Goal: Transaction & Acquisition: Register for event/course

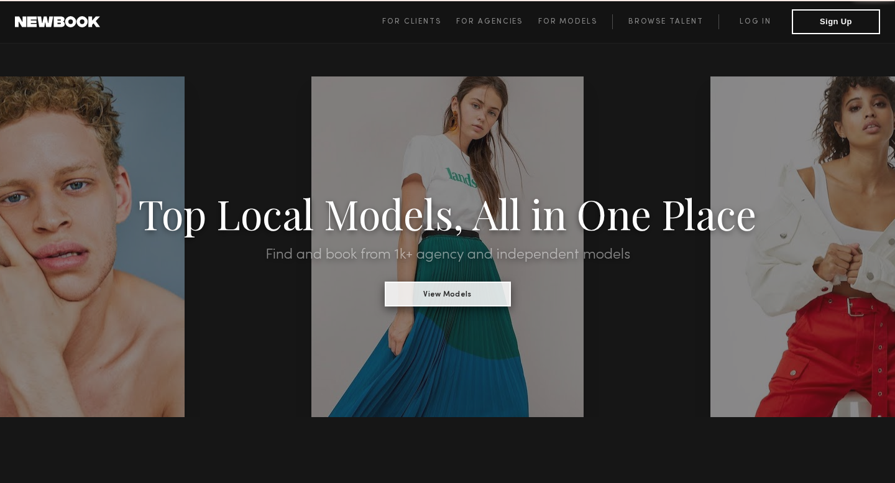
click at [423, 298] on button "View Models" at bounding box center [448, 294] width 126 height 25
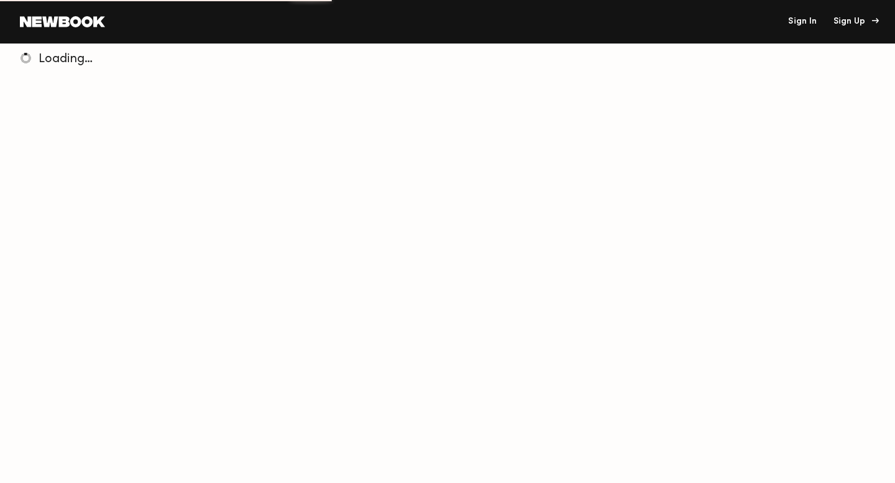
click at [846, 24] on div "Sign Up" at bounding box center [854, 21] width 42 height 9
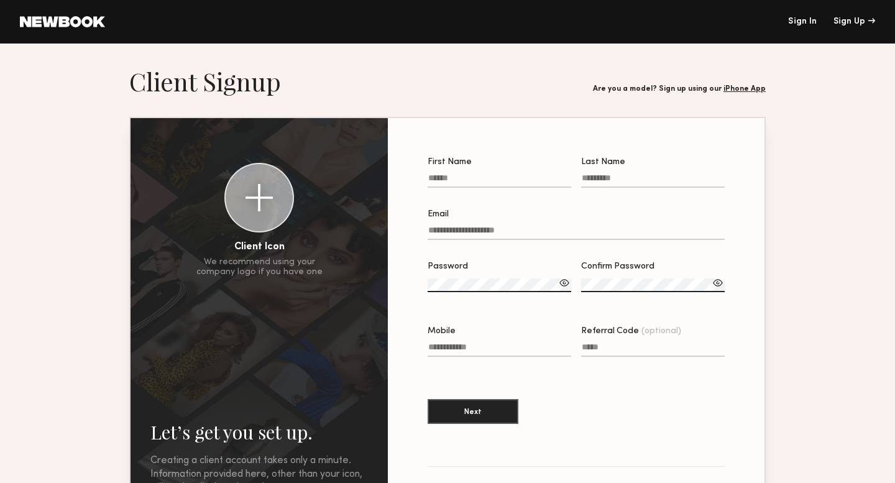
click at [485, 186] on input "First Name" at bounding box center [500, 180] width 144 height 14
type input "****"
type input "******"
type input "**********"
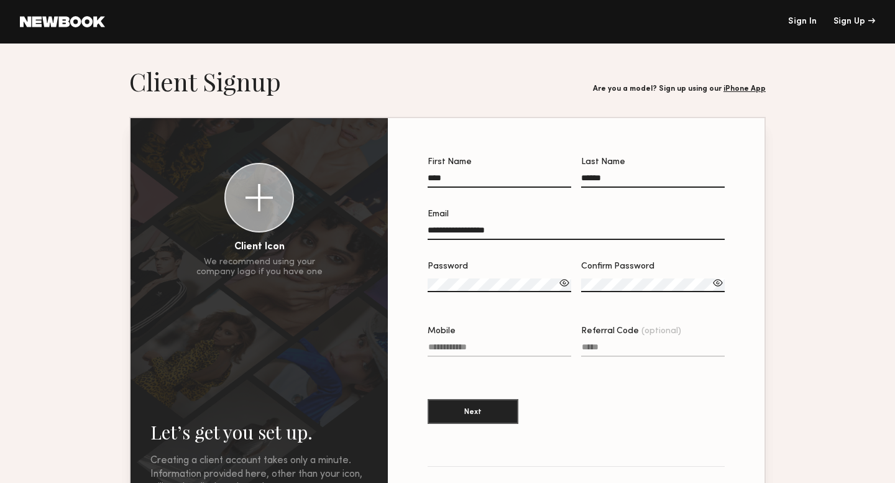
type input "**********"
click at [527, 227] on input "**********" at bounding box center [576, 233] width 297 height 14
type input "**********"
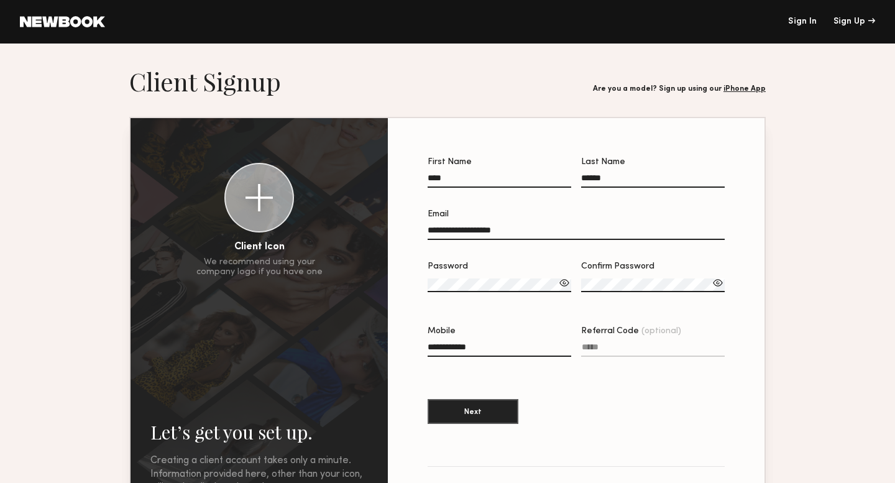
click at [487, 277] on label "Password" at bounding box center [500, 283] width 144 height 42
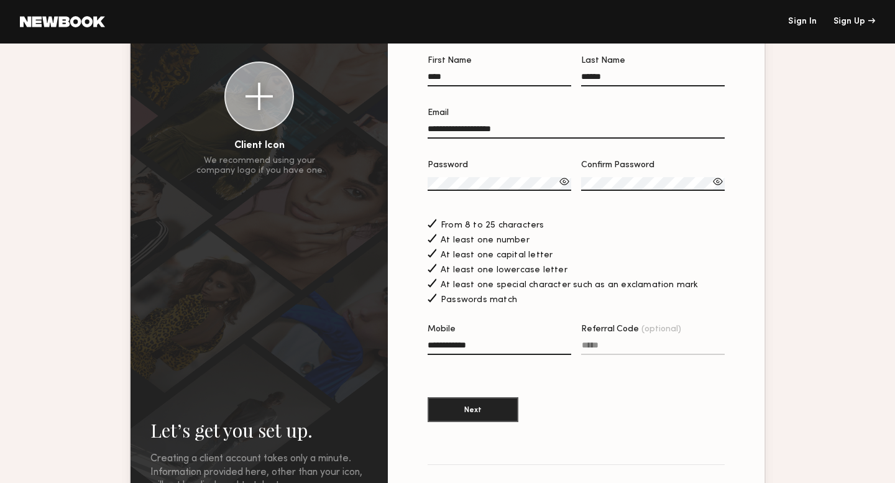
scroll to position [109, 0]
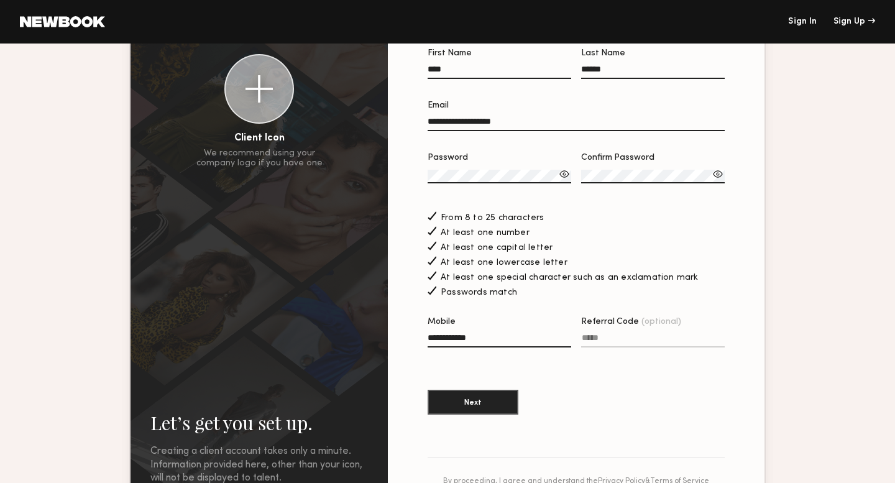
click at [618, 341] on input "Referral Code (optional)" at bounding box center [653, 340] width 144 height 14
click at [600, 374] on section "**********" at bounding box center [576, 238] width 297 height 378
click at [485, 409] on button "Next" at bounding box center [473, 401] width 91 height 25
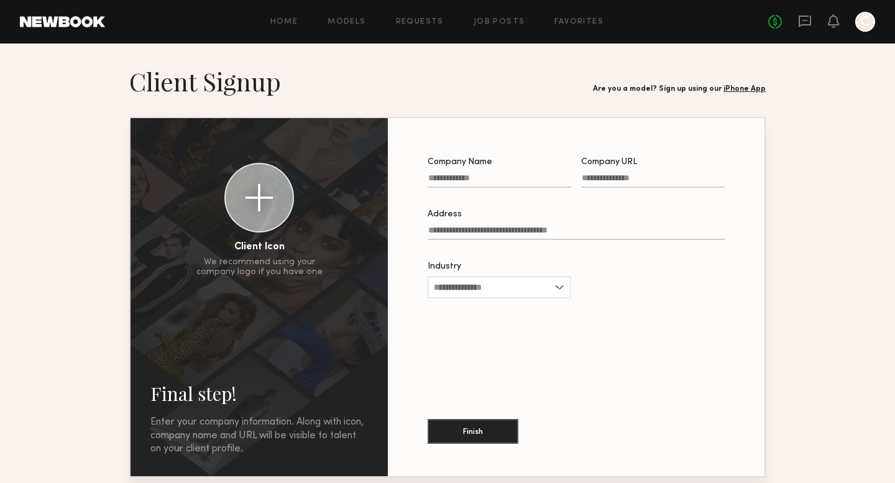
click at [502, 178] on input "Company Name" at bounding box center [500, 180] width 144 height 14
type input "**********"
click at [600, 179] on input "Company URL" at bounding box center [653, 180] width 144 height 14
type input "**********"
click at [549, 291] on input "Industry" at bounding box center [500, 287] width 144 height 22
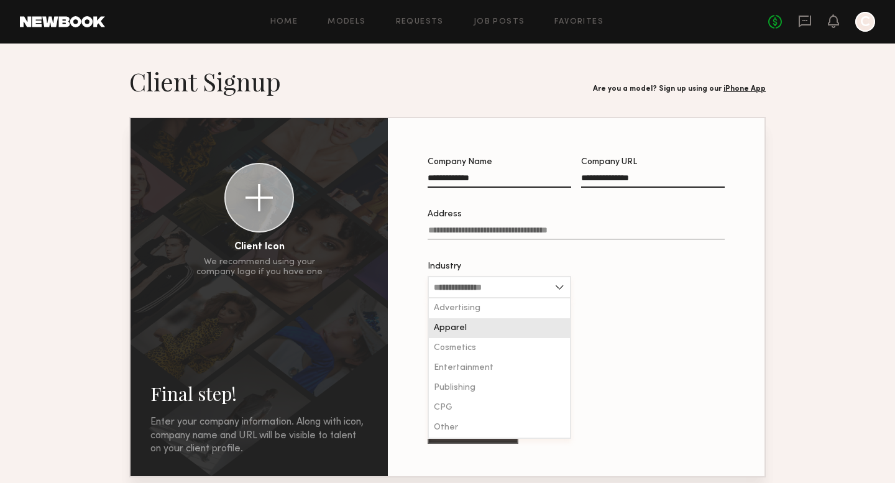
scroll to position [4, 0]
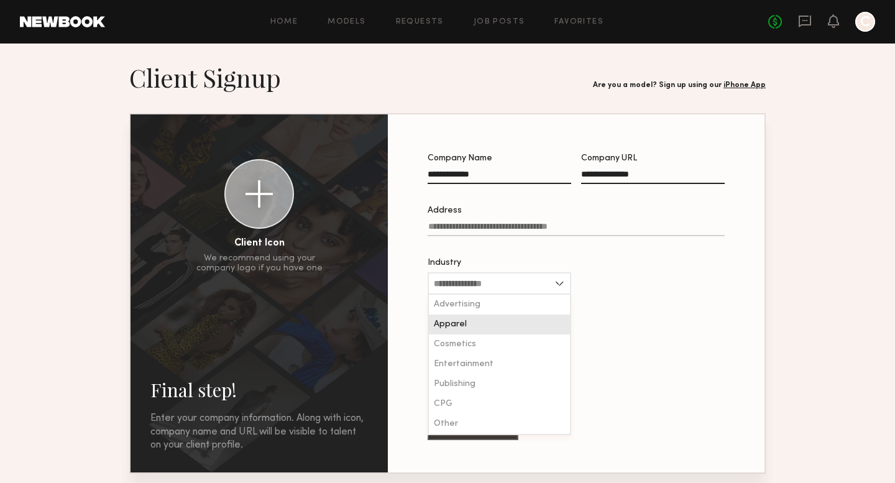
click at [503, 323] on div "Apparel" at bounding box center [499, 324] width 141 height 20
type input "*******"
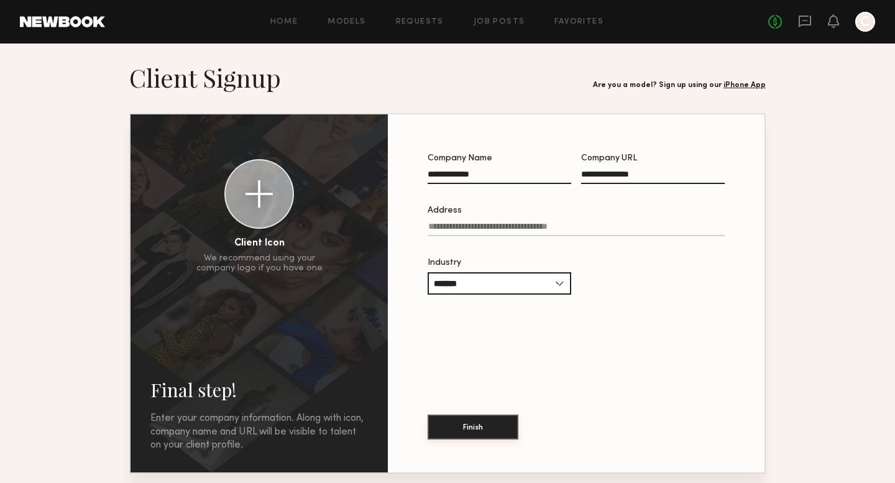
click at [481, 435] on button "Finish" at bounding box center [473, 427] width 91 height 25
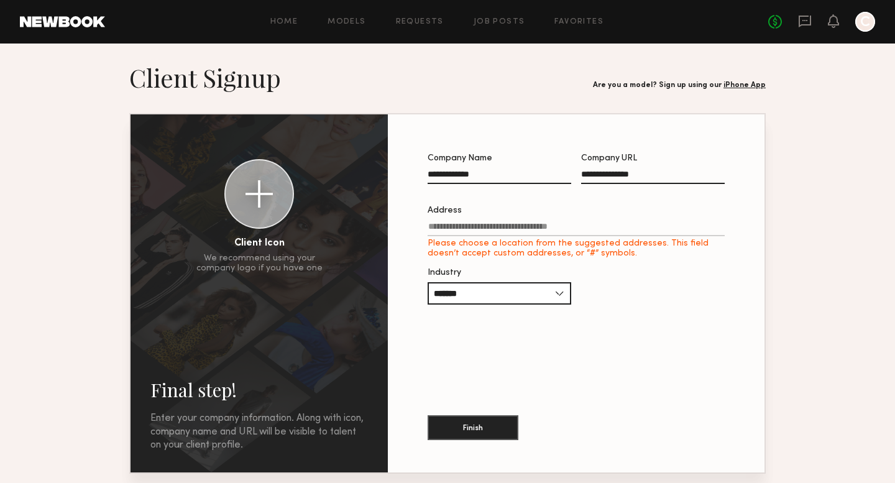
click at [498, 231] on input "Address Please choose a location from the suggested addresses. This field doesn…" at bounding box center [576, 229] width 297 height 14
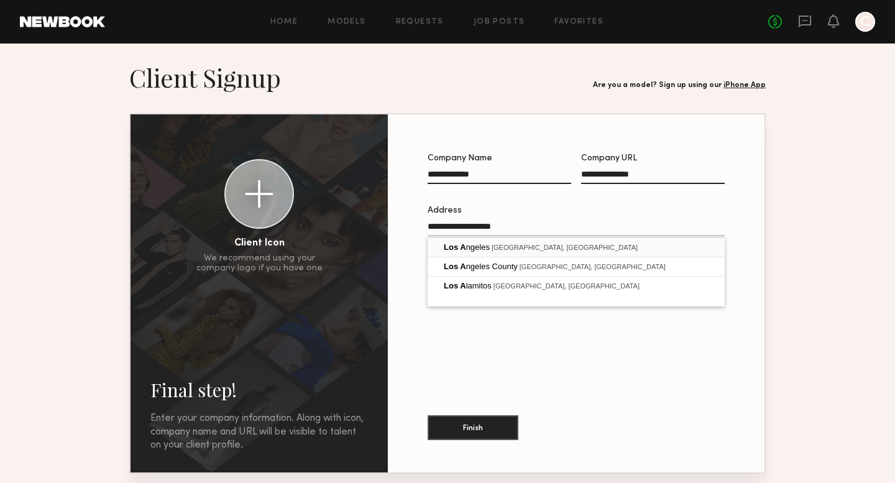
type input "**********"
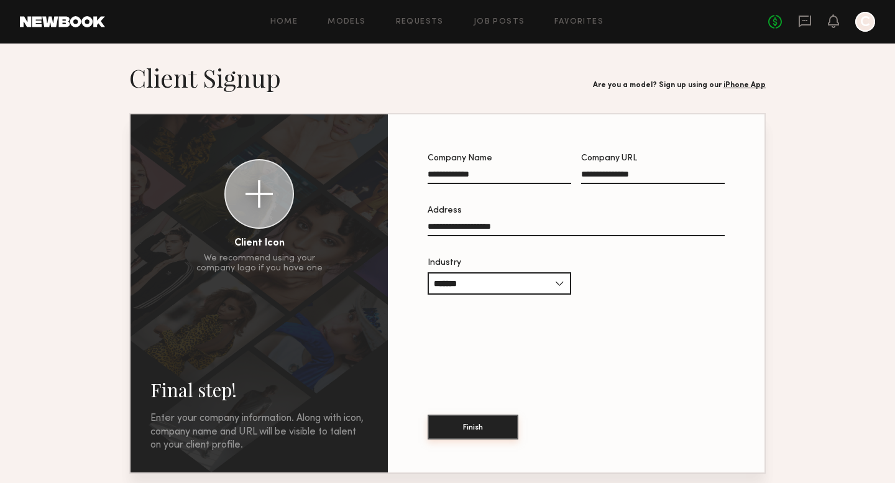
click at [495, 415] on button "Finish" at bounding box center [473, 427] width 91 height 25
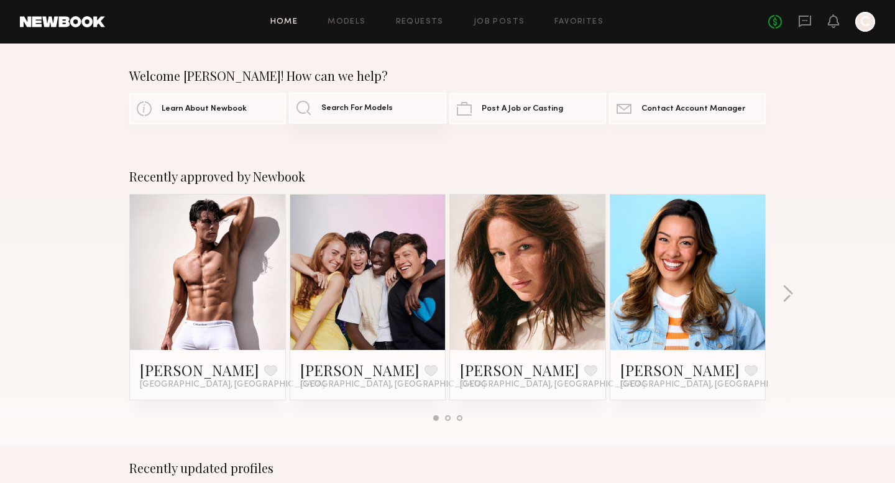
click at [345, 106] on span "Search For Models" at bounding box center [356, 108] width 71 height 8
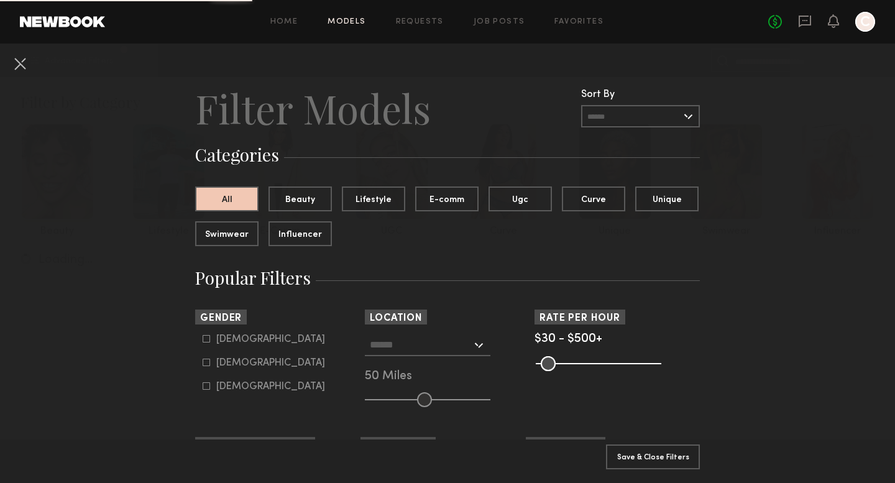
click at [442, 342] on input "text" at bounding box center [421, 344] width 102 height 21
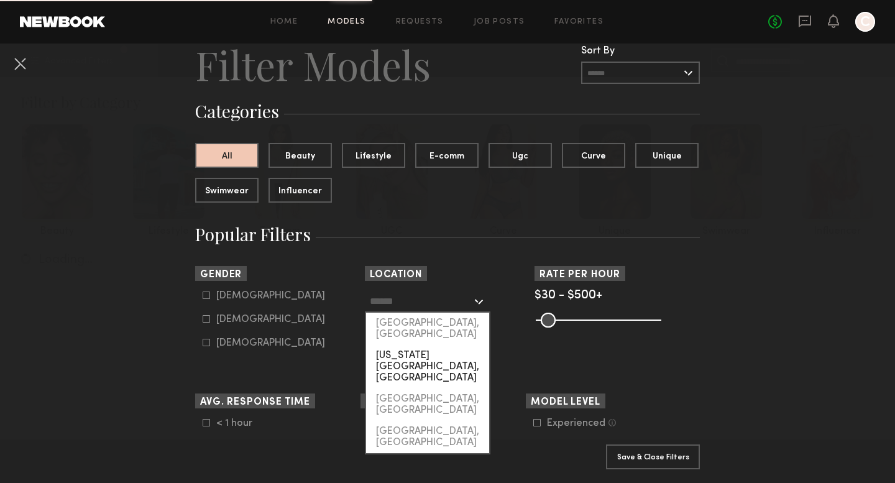
scroll to position [49, 0]
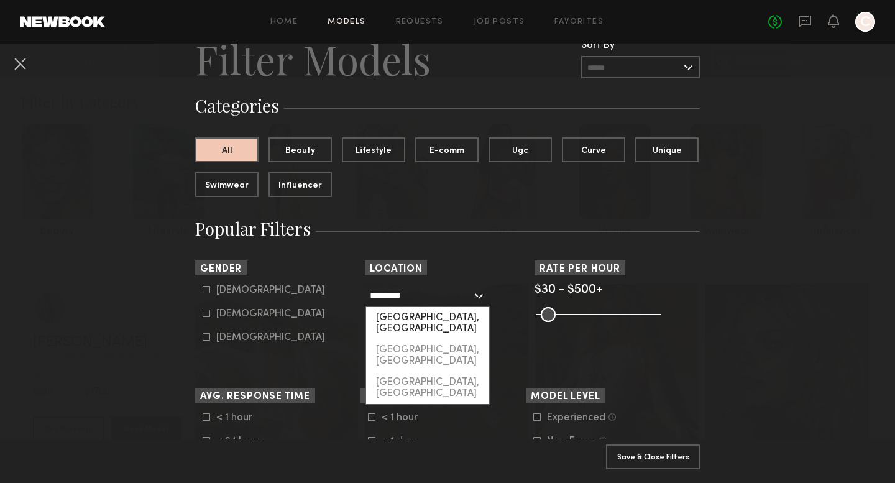
click at [438, 323] on div "Portland, OR" at bounding box center [427, 323] width 123 height 32
type input "**********"
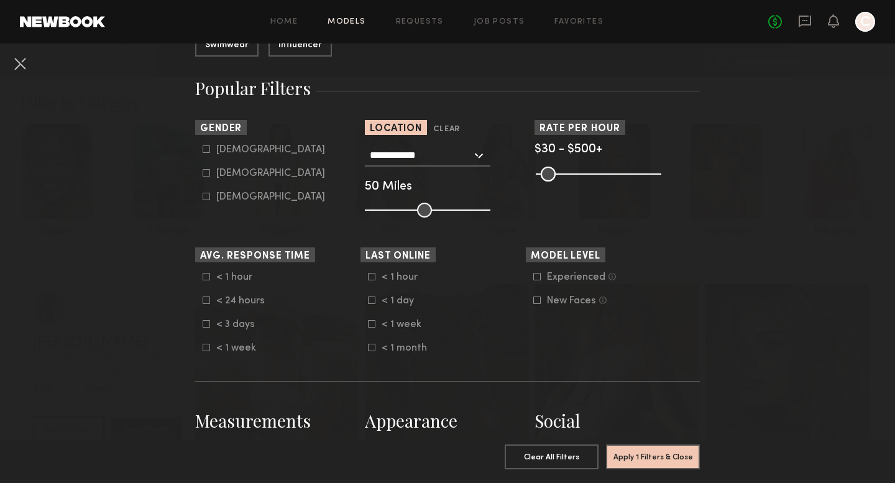
scroll to position [408, 0]
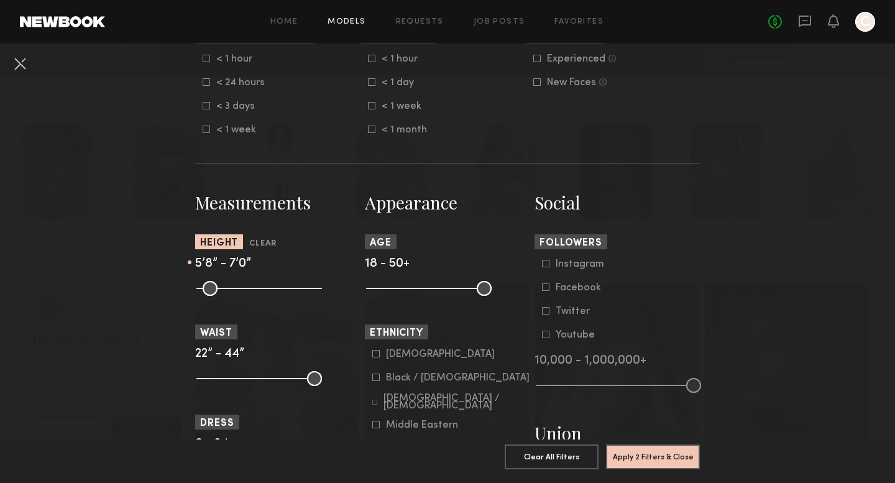
drag, startPoint x: 200, startPoint y: 289, endPoint x: 264, endPoint y: 302, distance: 65.3
type input "**"
click at [264, 296] on input "range" at bounding box center [259, 288] width 126 height 15
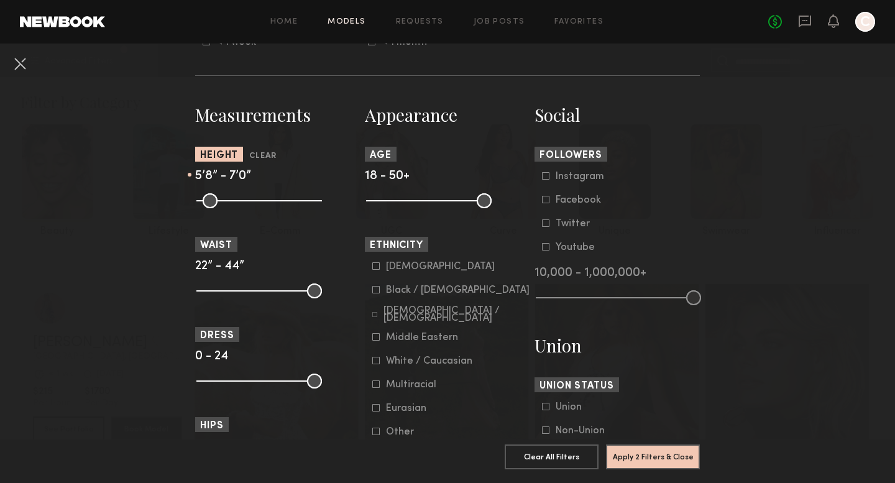
scroll to position [496, 0]
drag, startPoint x: 372, startPoint y: 204, endPoint x: 383, endPoint y: 206, distance: 10.6
type input "**"
click at [383, 206] on input "range" at bounding box center [429, 200] width 126 height 15
drag, startPoint x: 482, startPoint y: 202, endPoint x: 416, endPoint y: 202, distance: 65.9
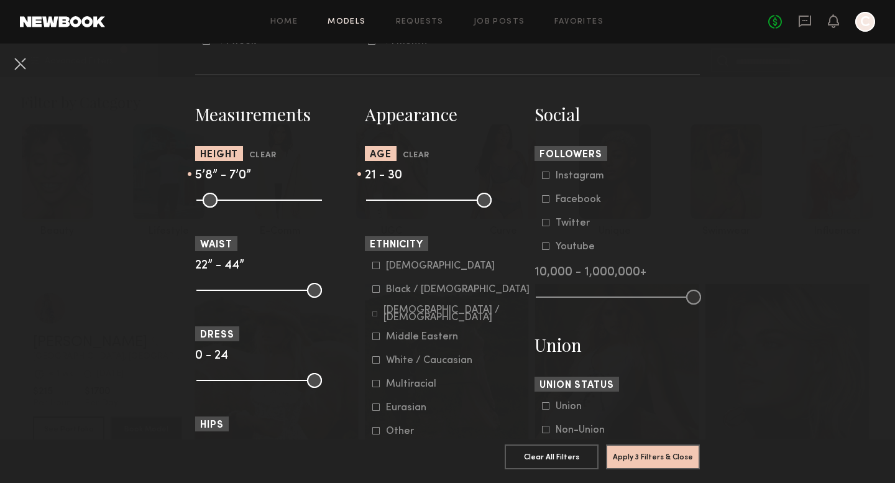
type input "**"
click at [416, 202] on input "range" at bounding box center [429, 200] width 126 height 15
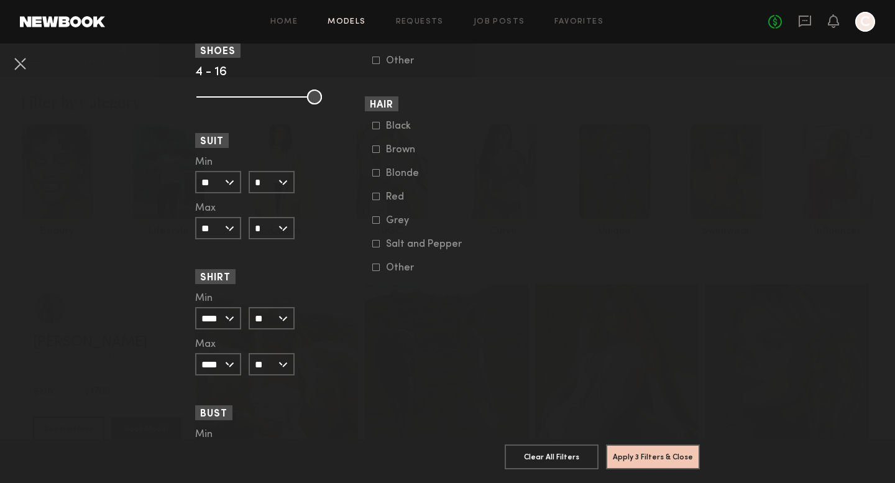
scroll to position [1057, 0]
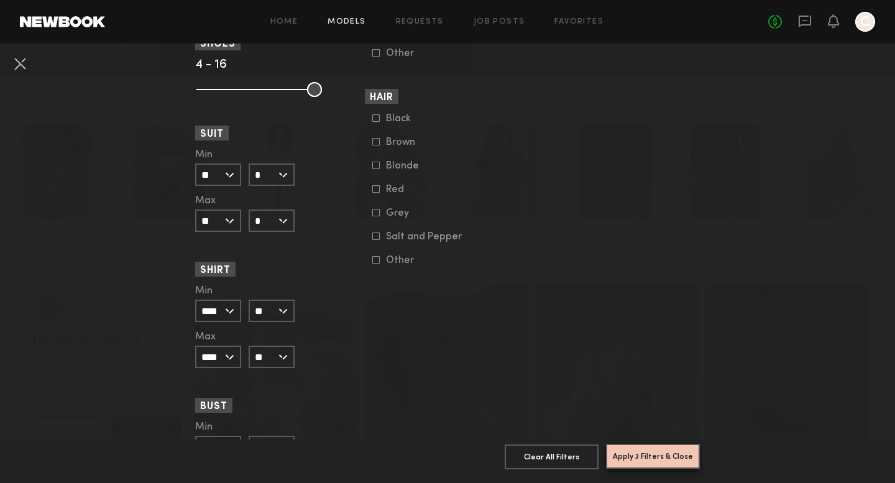
click at [656, 459] on button "Apply 3 Filters & Close" at bounding box center [653, 456] width 94 height 25
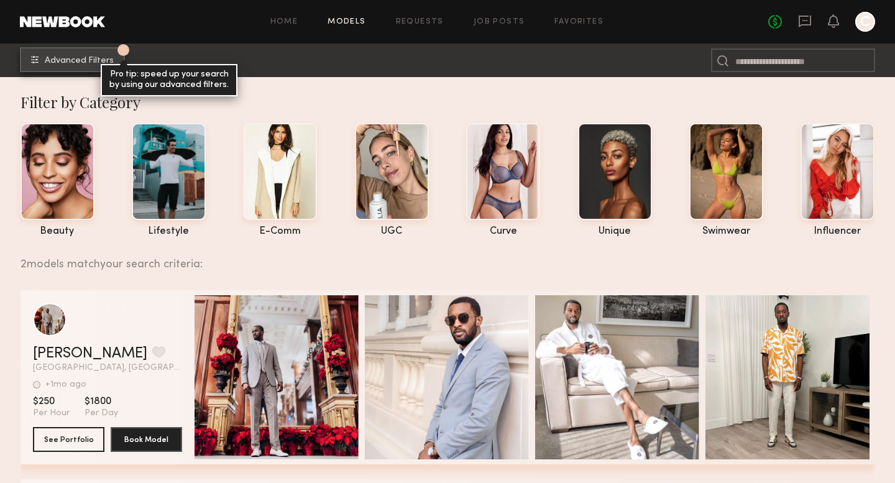
click at [104, 60] on span "Advanced Filters" at bounding box center [79, 61] width 69 height 9
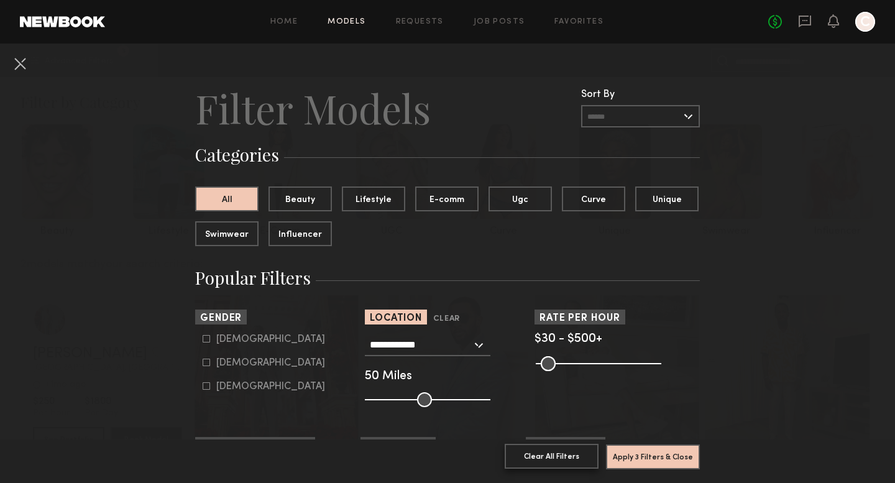
click at [529, 455] on button "Clear All Filters" at bounding box center [552, 456] width 94 height 25
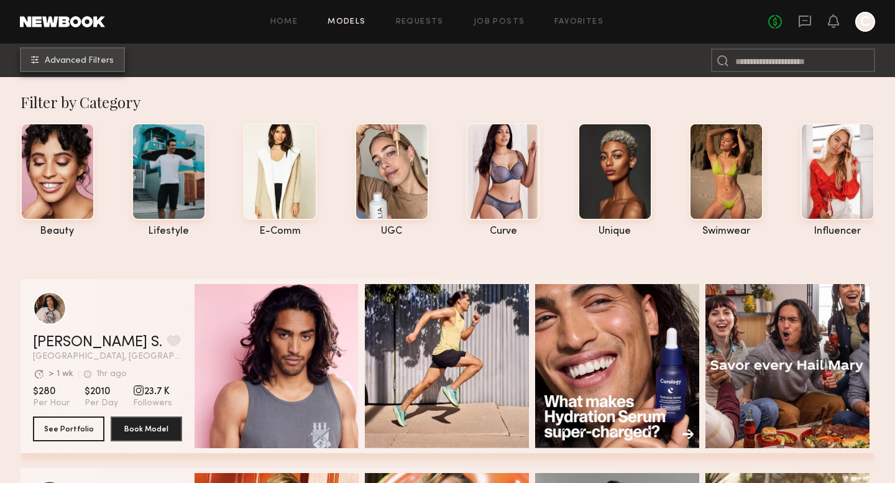
click at [92, 63] on span "Advanced Filters" at bounding box center [79, 61] width 69 height 9
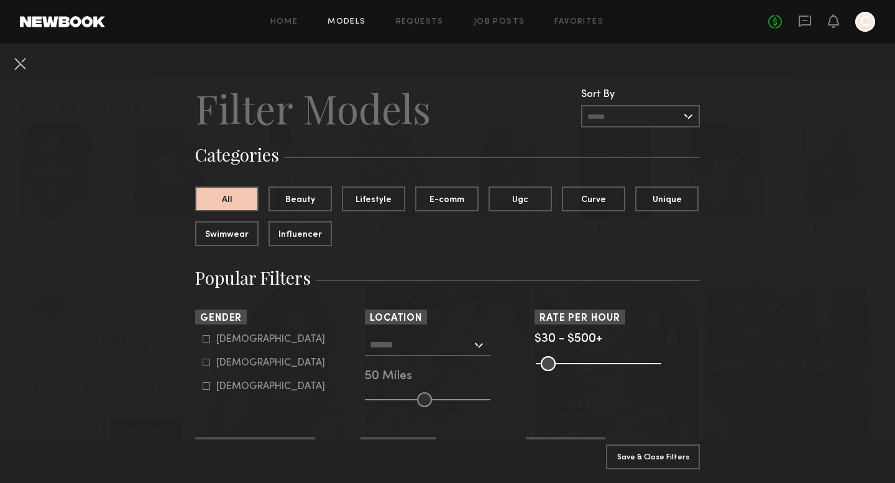
click at [409, 349] on input "text" at bounding box center [421, 344] width 102 height 21
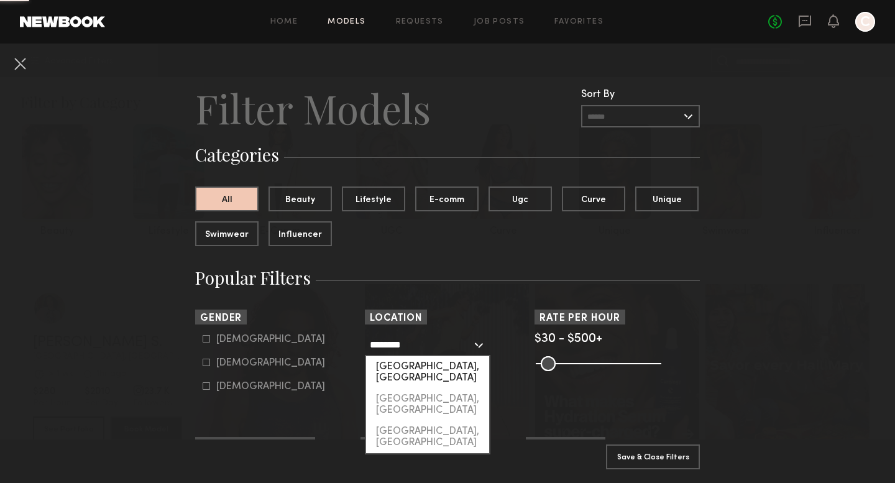
click at [443, 369] on div "Portland, OR" at bounding box center [427, 372] width 123 height 32
type input "**********"
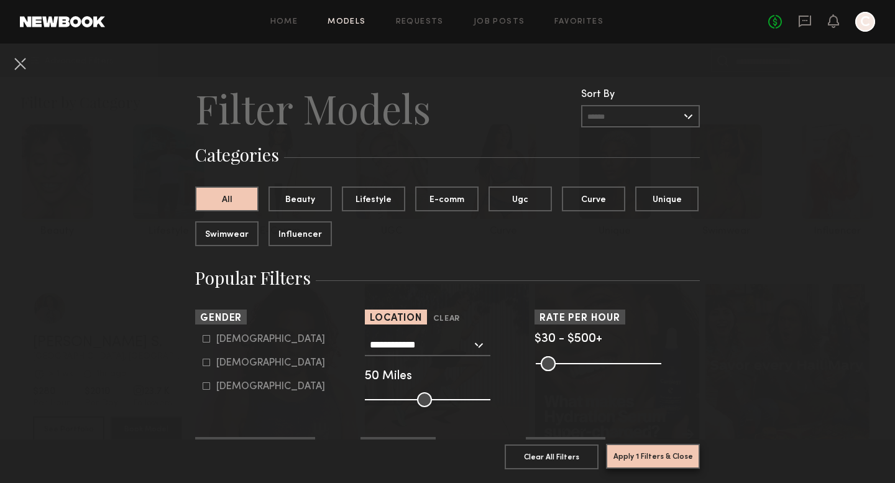
click at [659, 467] on button "Apply 1 Filters & Close" at bounding box center [653, 456] width 94 height 25
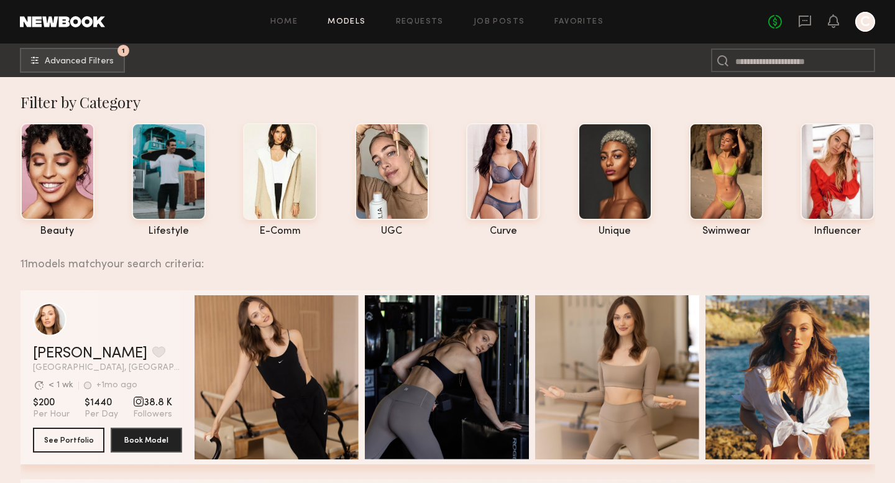
click at [372, 22] on div "Home Models Requests Job Posts Favorites Sign Out" at bounding box center [436, 22] width 663 height 8
click at [357, 18] on link "Models" at bounding box center [347, 22] width 38 height 8
click at [85, 58] on span "Advanced Filters" at bounding box center [79, 61] width 69 height 9
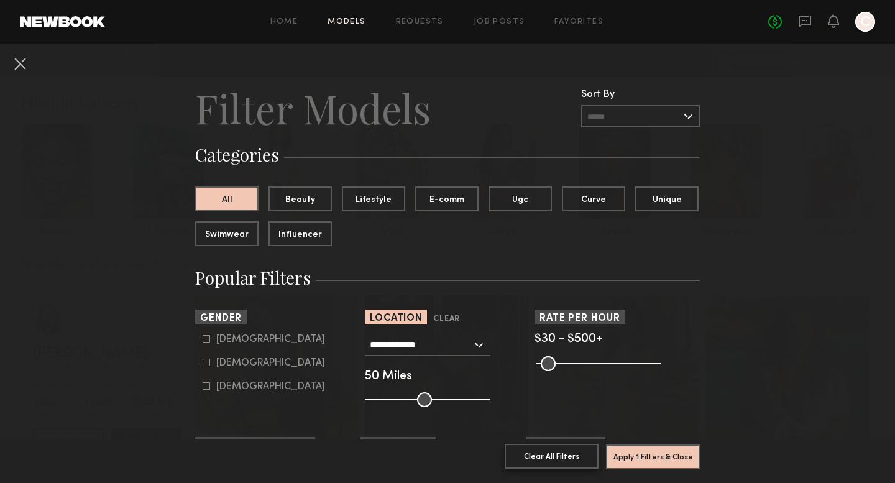
click at [564, 463] on button "Clear All Filters" at bounding box center [552, 456] width 94 height 25
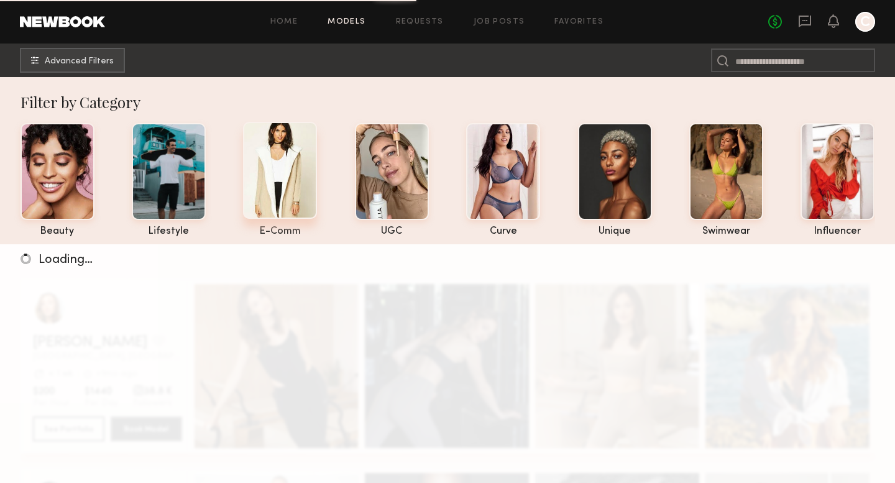
click at [292, 191] on div at bounding box center [280, 170] width 74 height 97
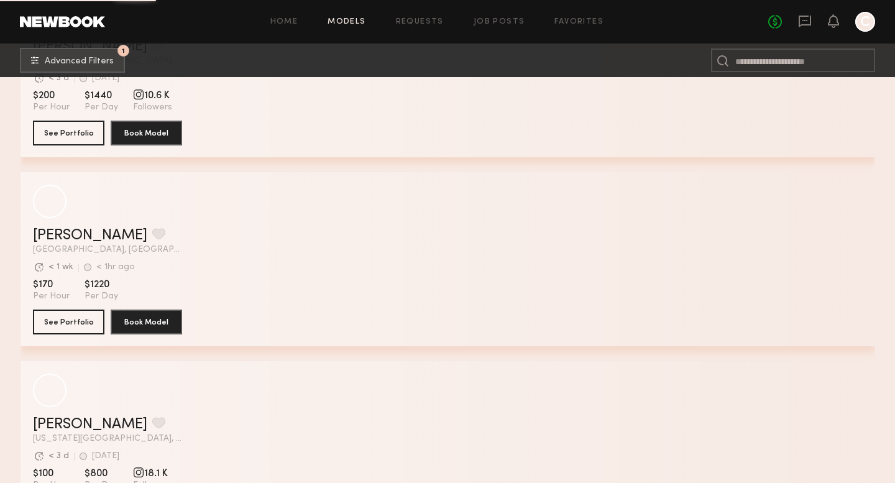
scroll to position [4499, 0]
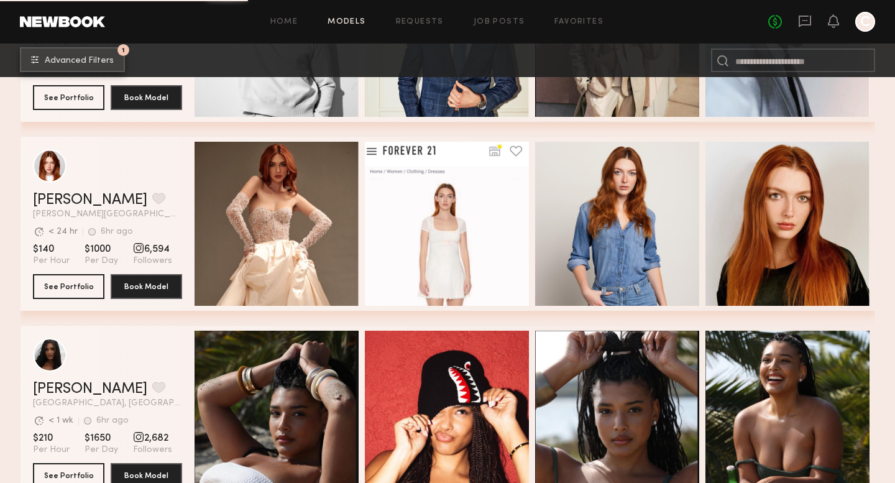
click at [108, 64] on span "Advanced Filters" at bounding box center [79, 61] width 69 height 9
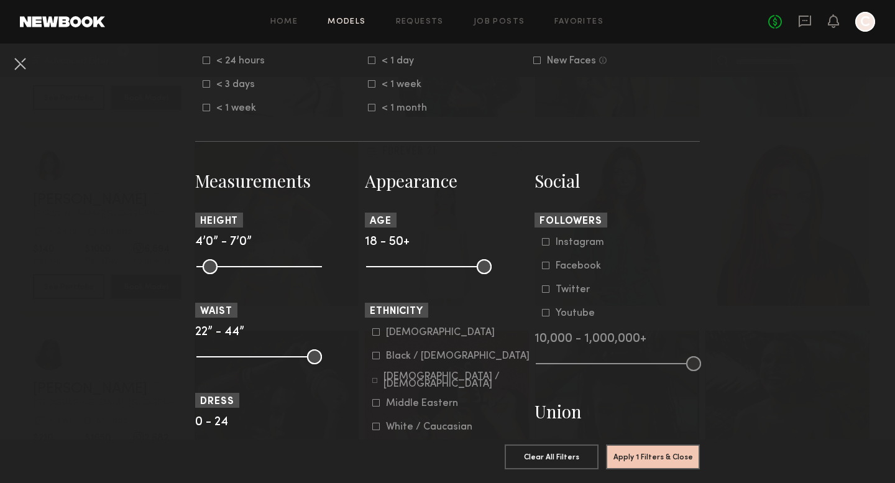
scroll to position [459, 0]
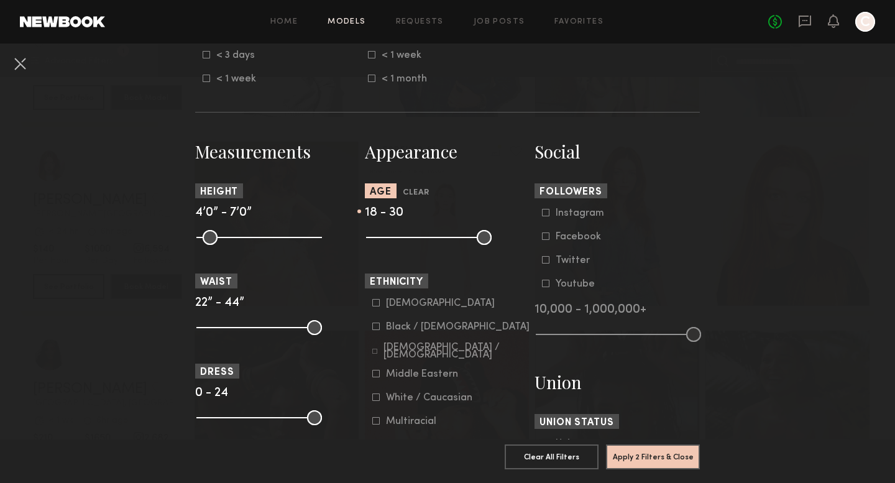
drag, startPoint x: 485, startPoint y: 241, endPoint x: 413, endPoint y: 238, distance: 72.1
type input "**"
click at [413, 238] on input "range" at bounding box center [429, 237] width 126 height 15
drag, startPoint x: 374, startPoint y: 238, endPoint x: 384, endPoint y: 245, distance: 12.1
type input "**"
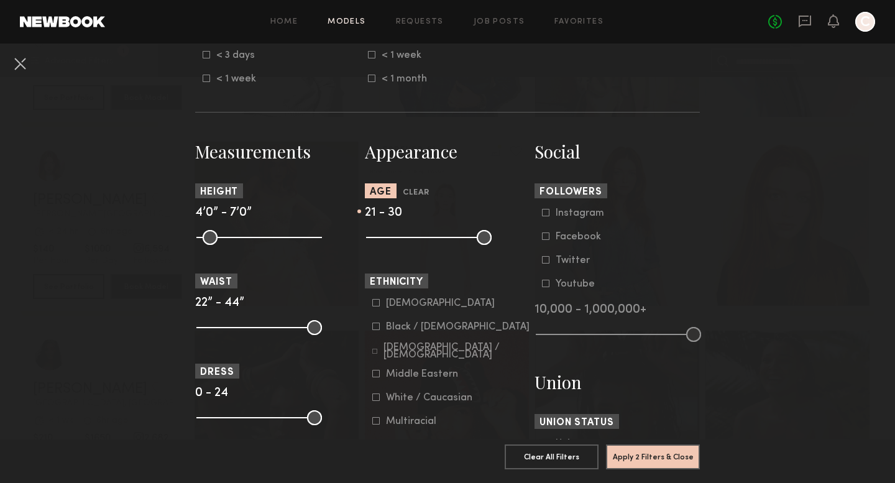
click at [384, 245] on input "range" at bounding box center [429, 237] width 126 height 15
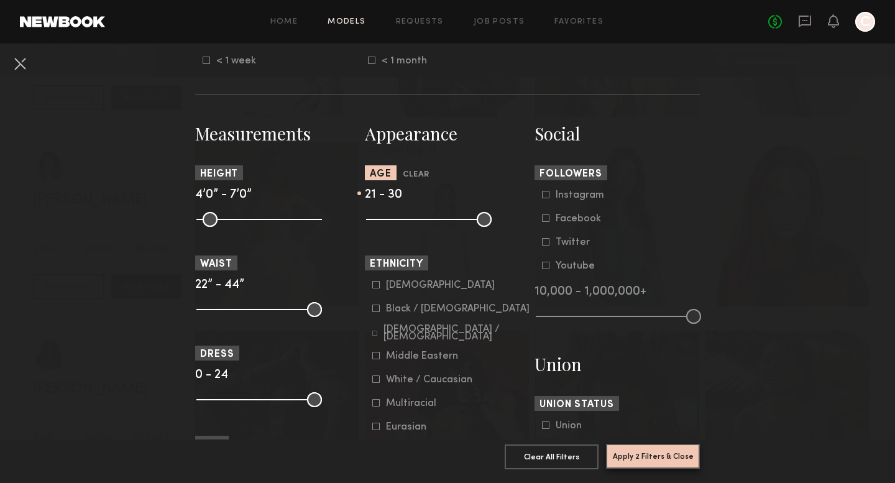
click at [647, 456] on button "Apply 2 Filters & Close" at bounding box center [653, 456] width 94 height 25
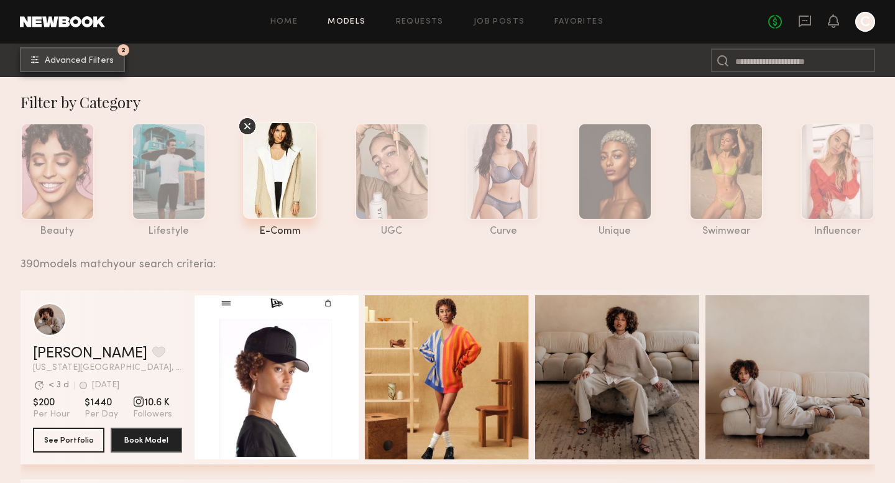
click at [103, 65] on span "Advanced Filters" at bounding box center [79, 61] width 69 height 9
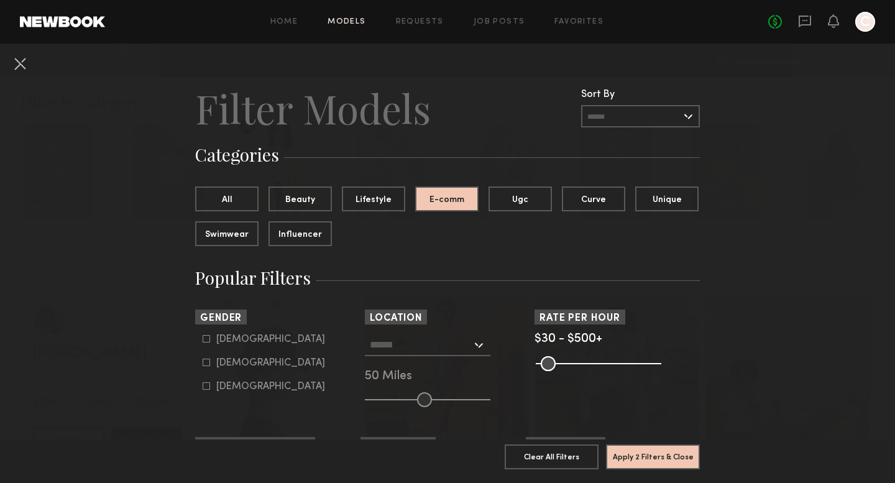
drag, startPoint x: 631, startPoint y: 360, endPoint x: 661, endPoint y: 367, distance: 30.6
click at [661, 367] on div "Pro Tip: Rates are often negotiable. We recommend increasing search max by $50." at bounding box center [617, 362] width 165 height 15
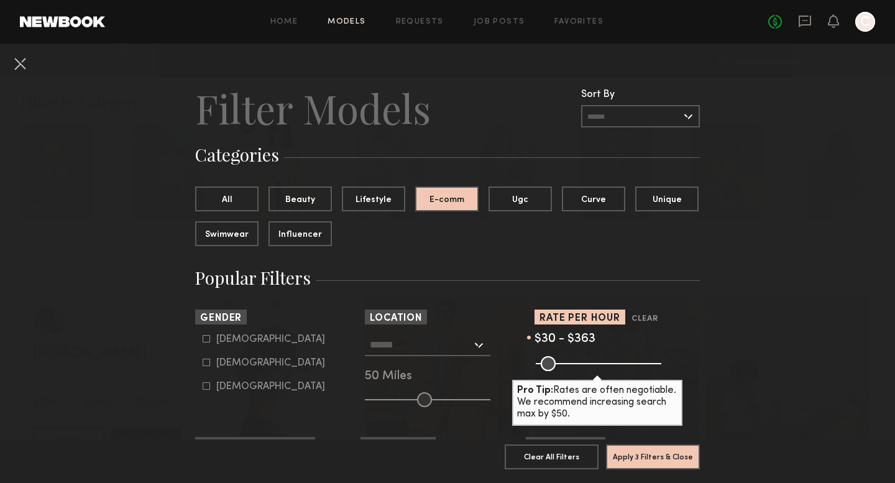
type input "***"
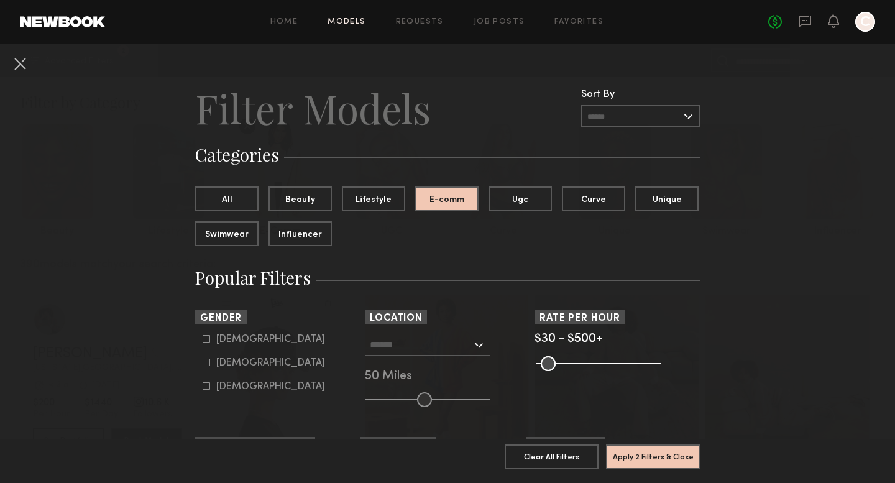
drag, startPoint x: 653, startPoint y: 367, endPoint x: 674, endPoint y: 368, distance: 21.1
click at [661, 368] on input "range" at bounding box center [599, 363] width 126 height 15
click at [22, 62] on button at bounding box center [20, 63] width 20 height 20
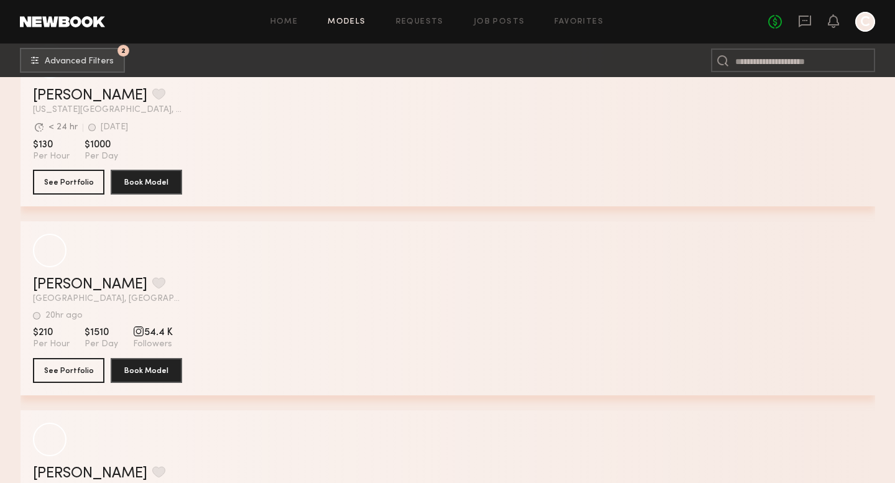
scroll to position [32221, 0]
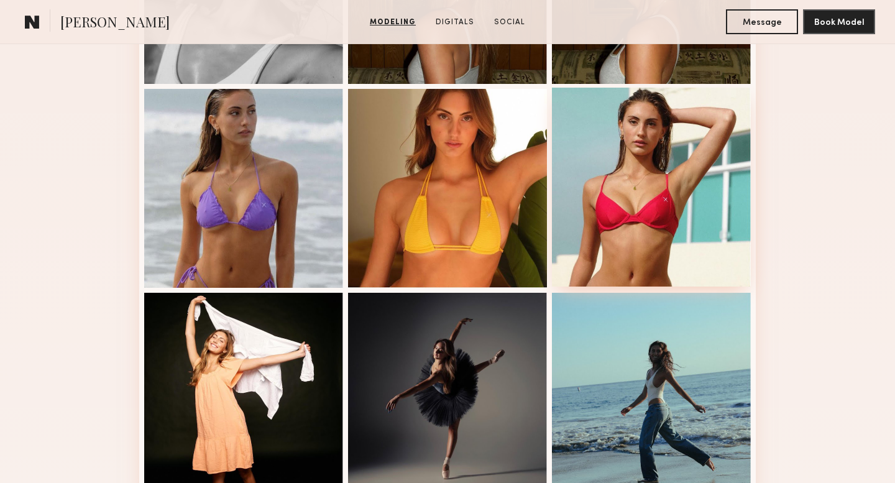
scroll to position [886, 0]
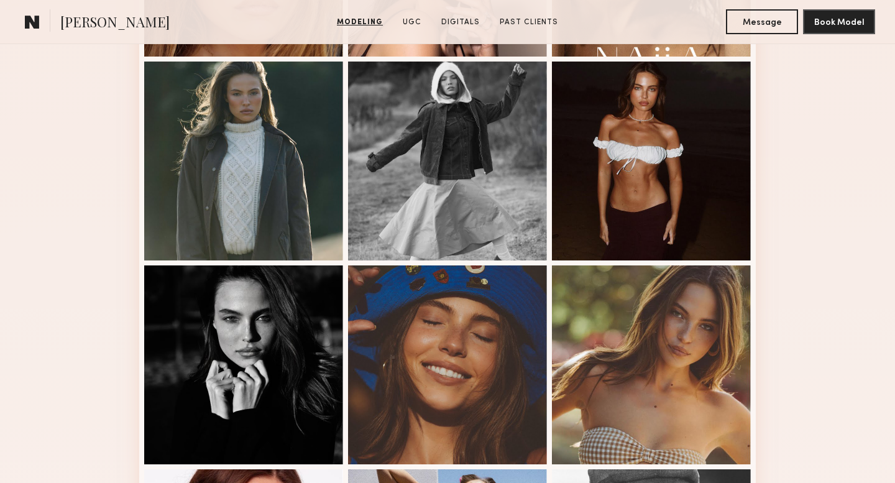
scroll to position [930, 0]
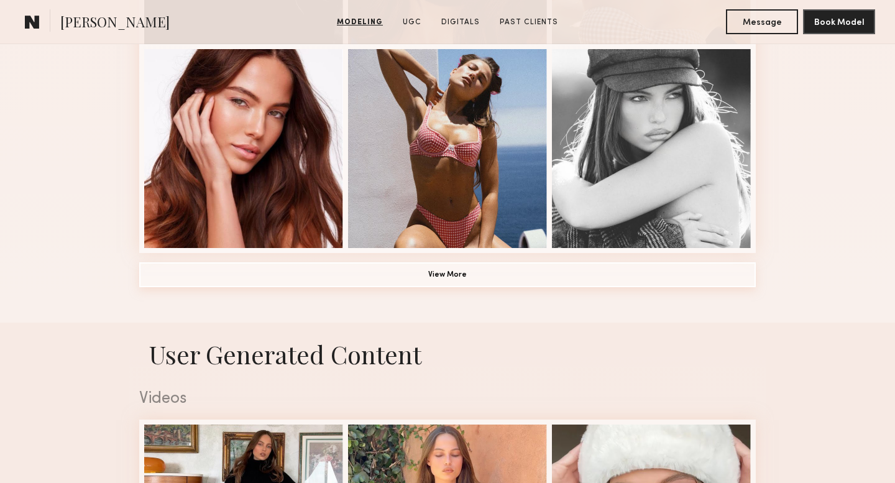
click at [448, 276] on button "View More" at bounding box center [447, 274] width 617 height 25
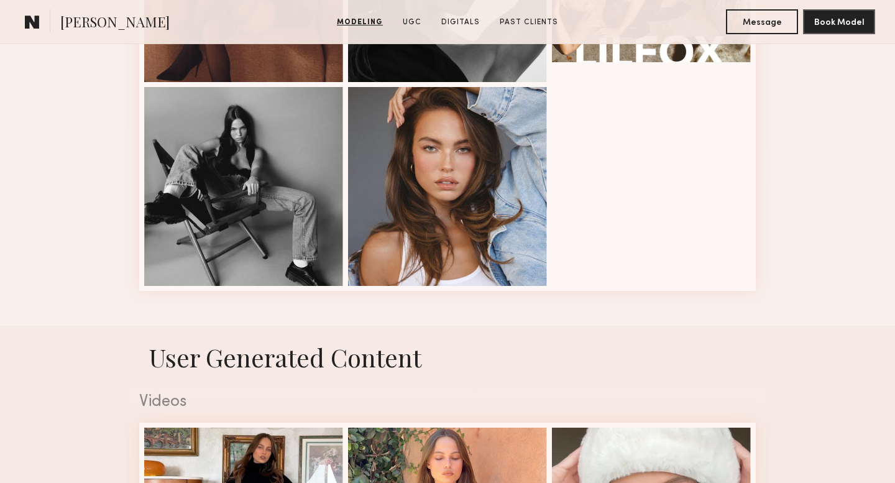
scroll to position [1709, 0]
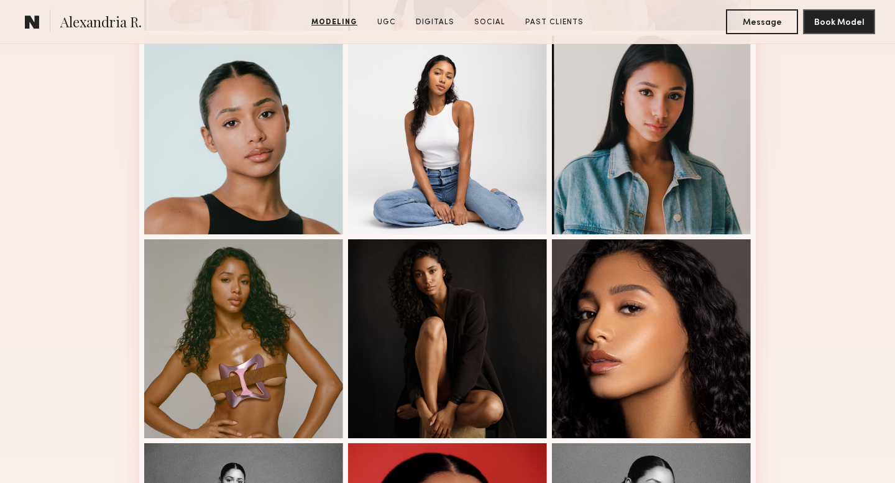
scroll to position [755, 0]
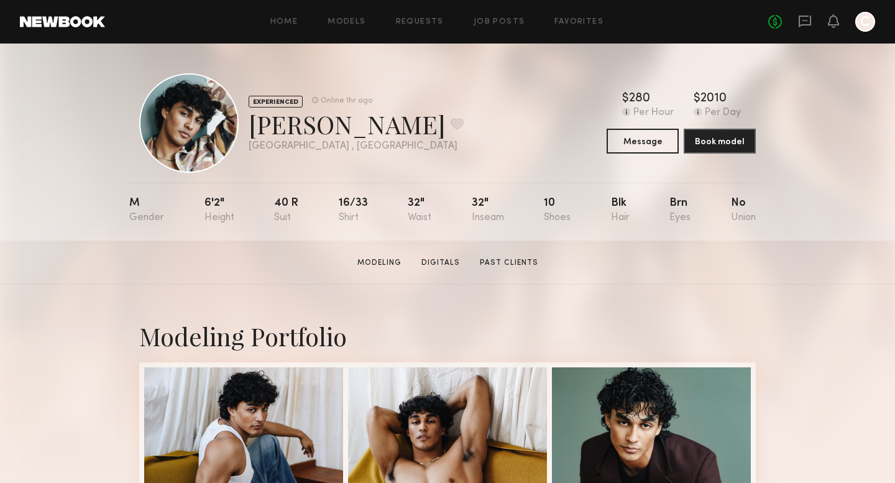
scroll to position [331, 0]
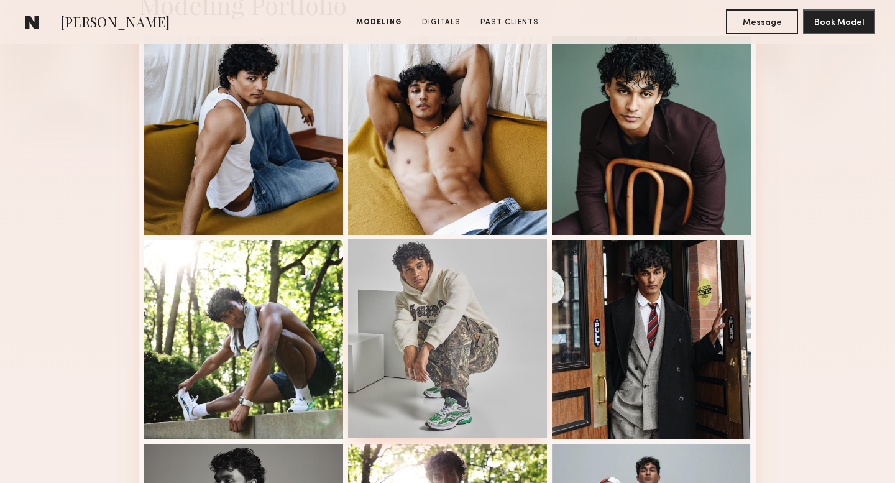
click at [461, 370] on div at bounding box center [447, 338] width 199 height 199
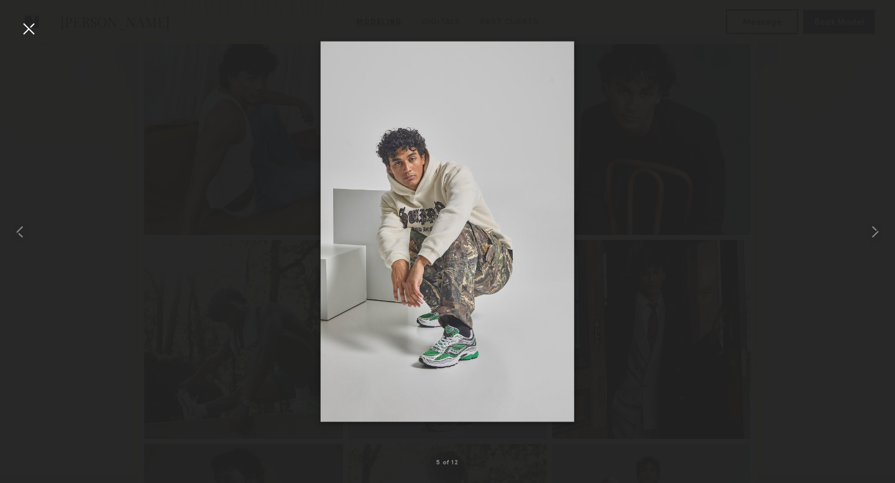
click at [739, 135] on div at bounding box center [447, 231] width 895 height 423
click at [35, 32] on div at bounding box center [29, 29] width 20 height 20
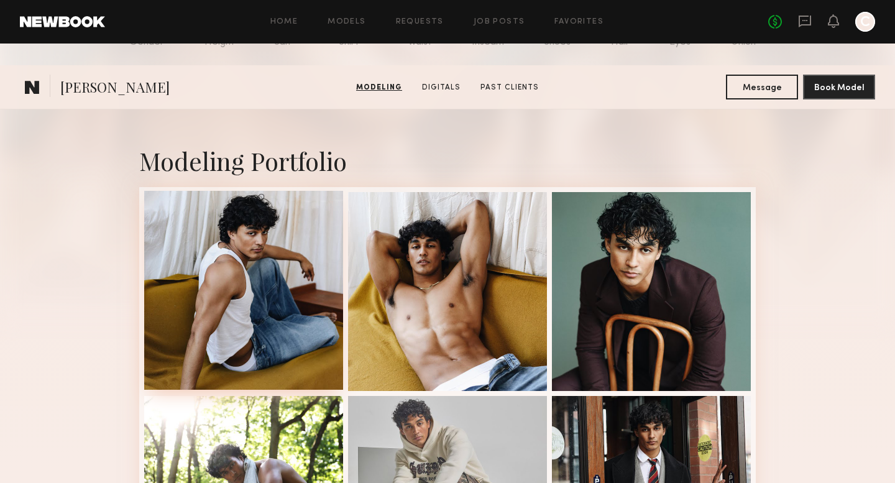
scroll to position [0, 0]
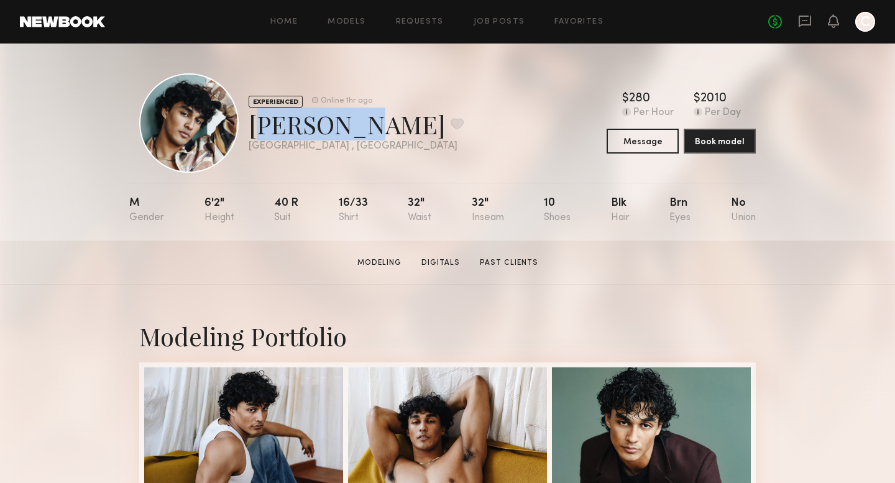
drag, startPoint x: 252, startPoint y: 127, endPoint x: 334, endPoint y: 130, distance: 82.1
click at [334, 130] on div "Erick Z. Favorite" at bounding box center [356, 124] width 215 height 33
copy div "Erick Z."
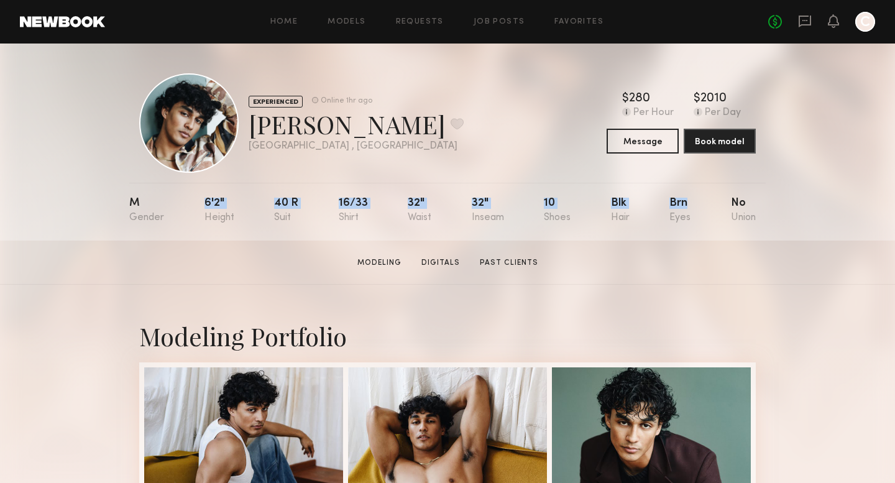
drag, startPoint x: 204, startPoint y: 202, endPoint x: 686, endPoint y: 207, distance: 481.7
click at [686, 207] on nb-model-profile-props "M 6'2" 40 r 16/33 32" 32" 10 Blk Brn No" at bounding box center [447, 212] width 636 height 58
copy div "6'2" 40 r 16/33 32" 32" 10 Blk Brn"
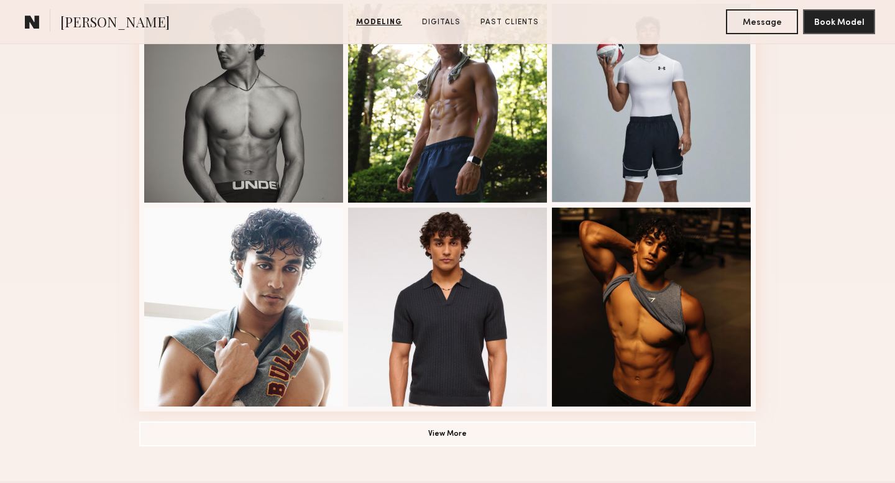
scroll to position [773, 0]
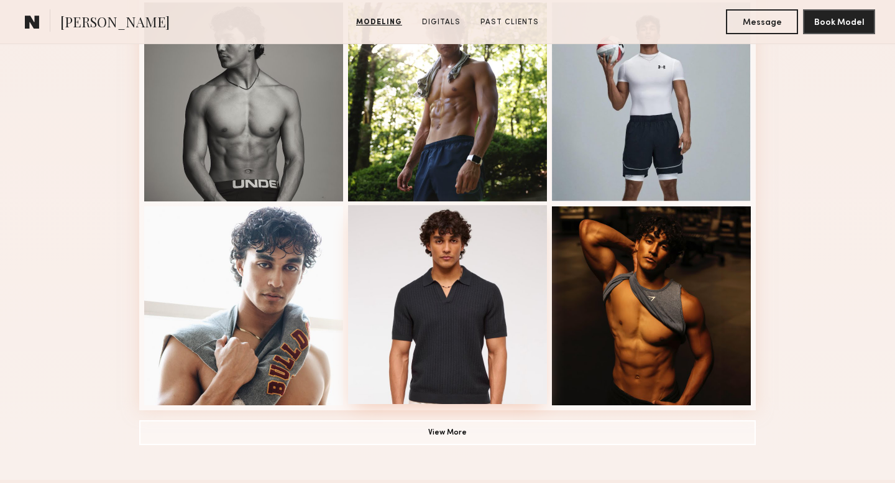
click at [479, 302] on div at bounding box center [447, 304] width 199 height 199
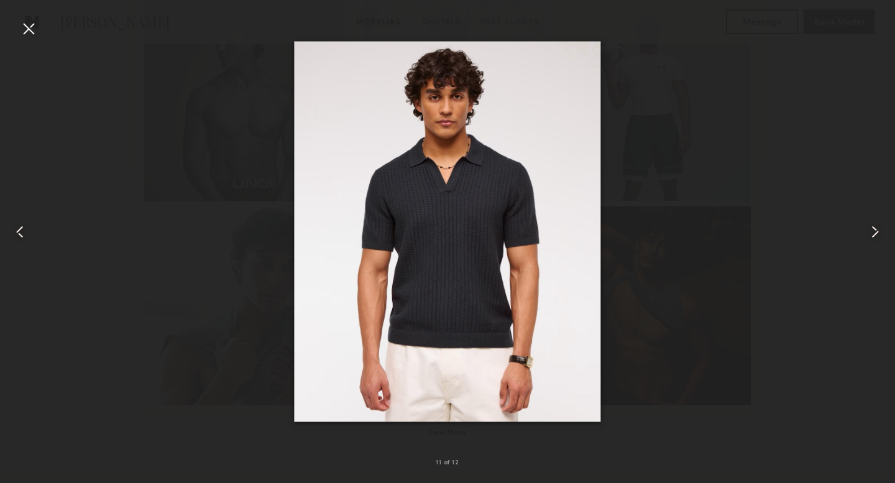
click at [819, 75] on div at bounding box center [447, 231] width 895 height 423
click at [30, 27] on div at bounding box center [29, 29] width 20 height 20
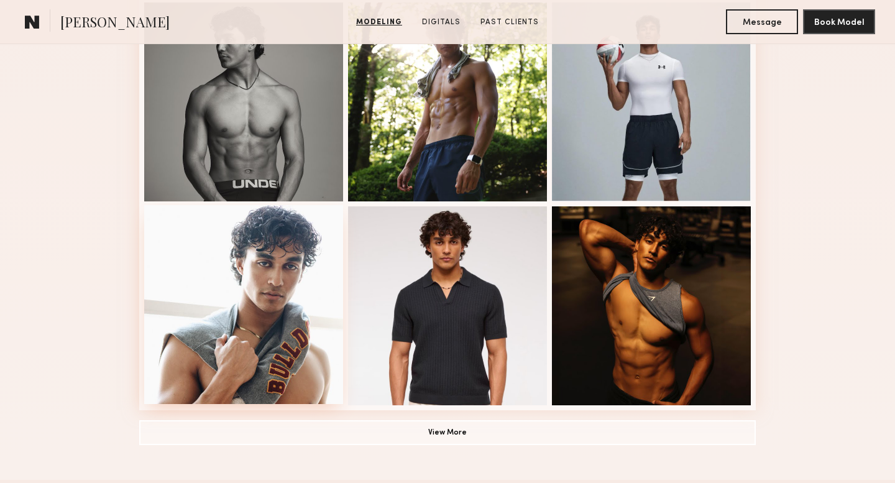
scroll to position [798, 0]
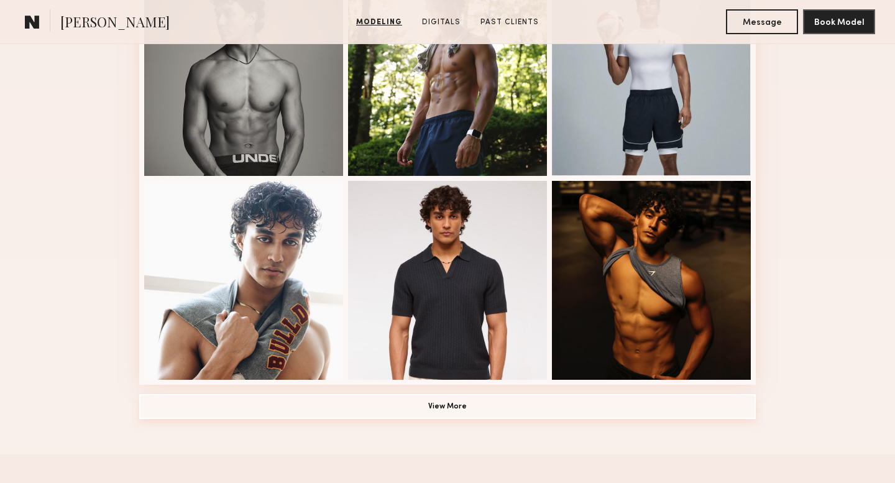
click at [389, 404] on button "View More" at bounding box center [447, 406] width 617 height 25
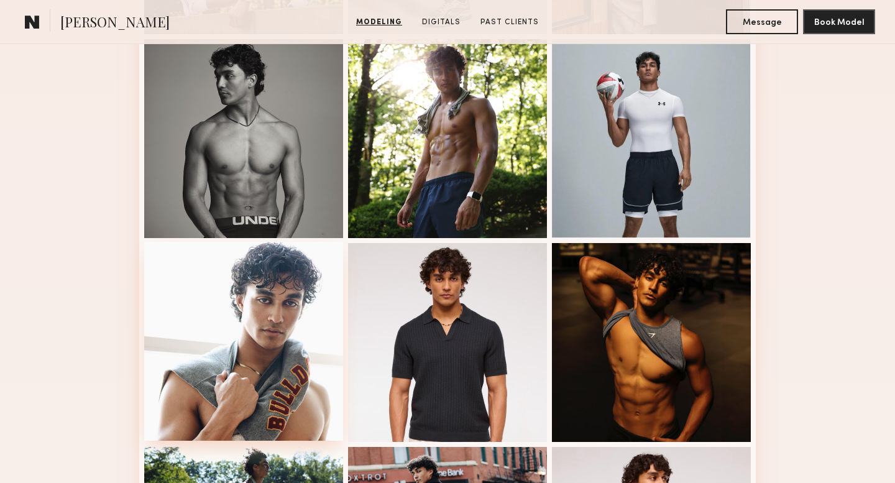
scroll to position [692, 0]
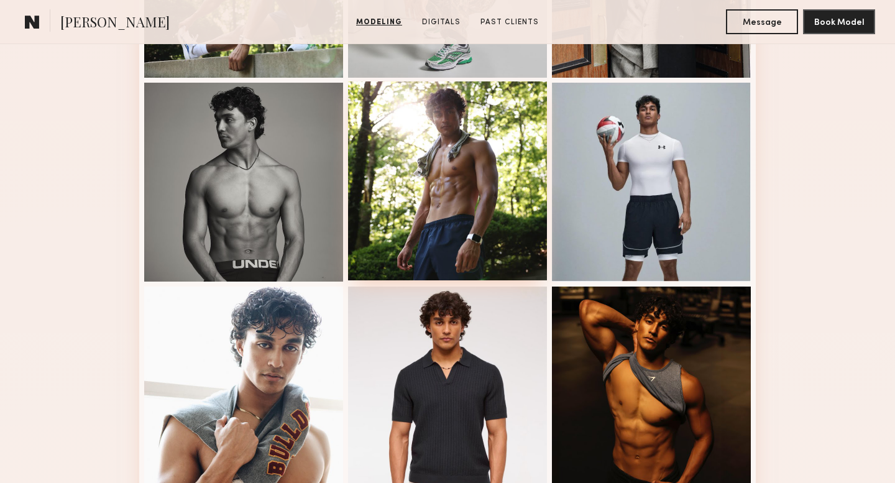
click at [447, 214] on div at bounding box center [447, 180] width 199 height 199
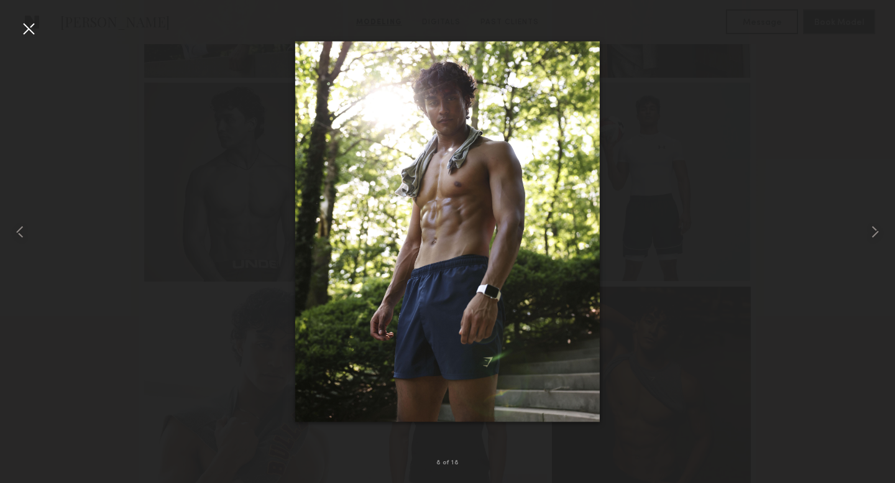
click at [403, 215] on img at bounding box center [447, 231] width 305 height 381
click at [35, 26] on div at bounding box center [29, 29] width 20 height 20
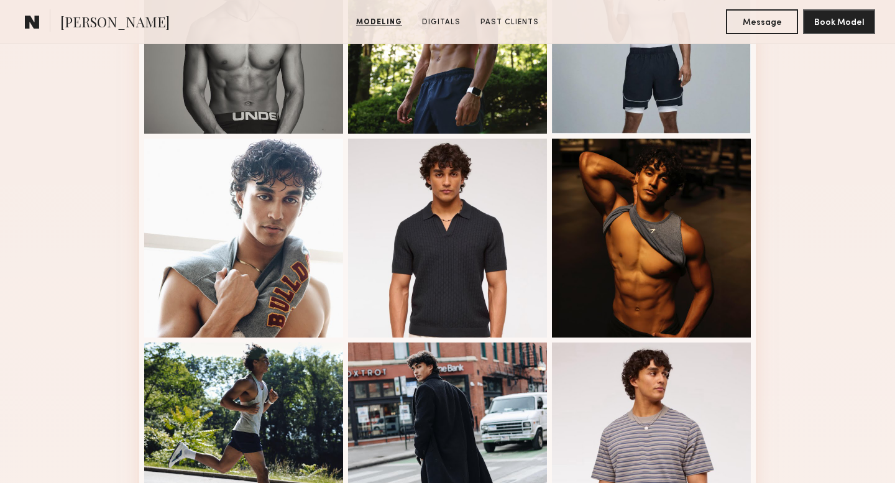
scroll to position [441, 0]
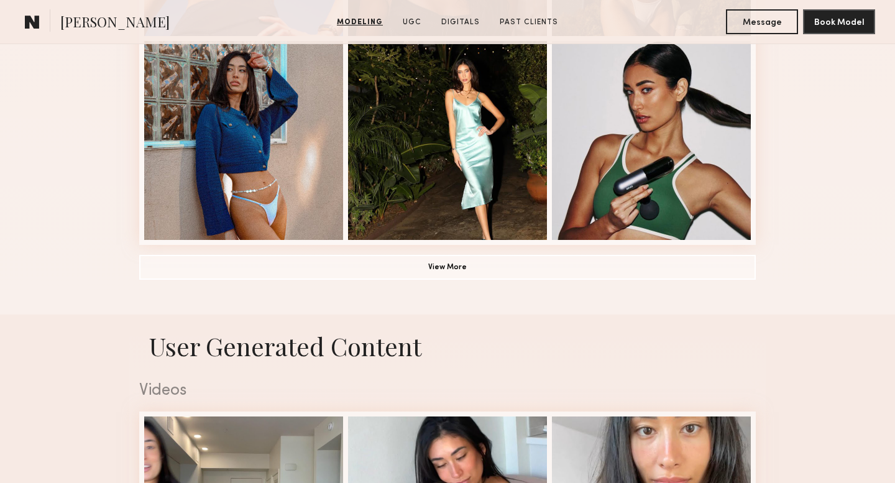
scroll to position [940, 0]
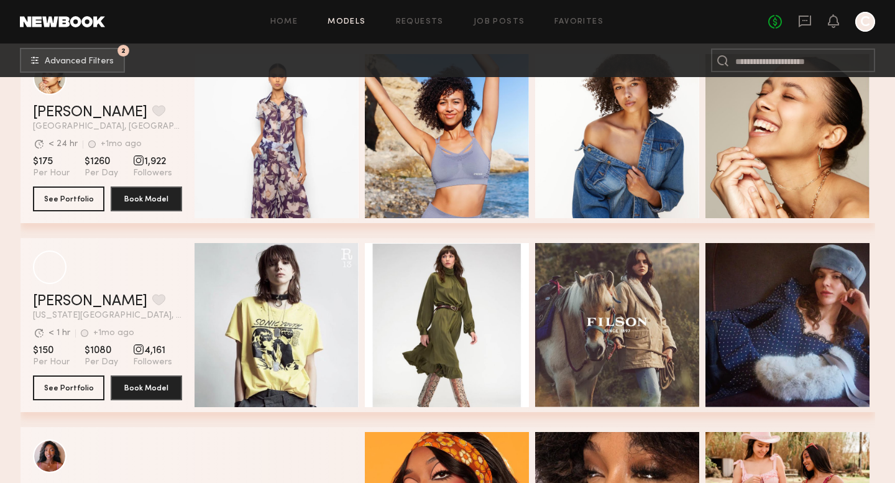
scroll to position [34565, 0]
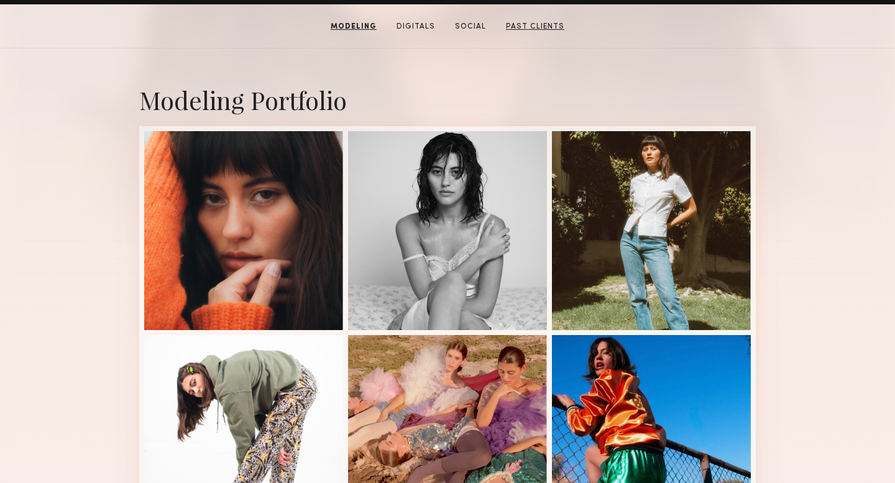
click at [544, 30] on link "Past Clients" at bounding box center [535, 26] width 68 height 11
